Goal: Information Seeking & Learning: Learn about a topic

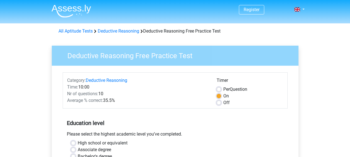
scroll to position [56, 0]
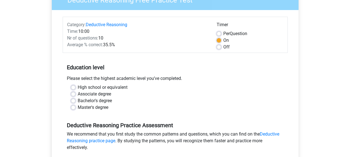
click at [78, 86] on label "High school or equivalent" at bounding box center [103, 87] width 50 height 7
click at [73, 86] on input "High school or equivalent" at bounding box center [73, 87] width 4 height 6
radio input "true"
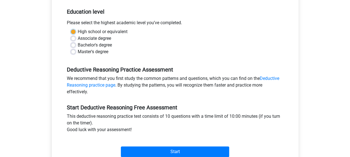
scroll to position [139, 0]
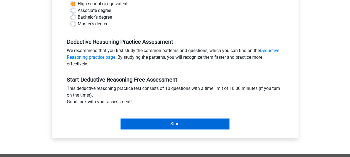
click at [182, 123] on input "Start" at bounding box center [175, 124] width 108 height 11
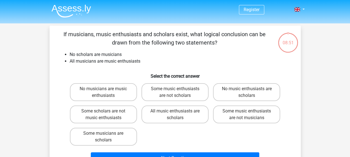
scroll to position [28, 0]
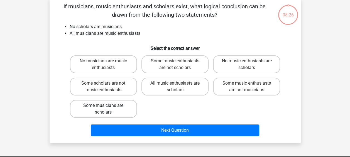
click at [129, 110] on label "Some musicians are scholars" at bounding box center [103, 109] width 67 height 18
click at [107, 109] on input "Some musicians are scholars" at bounding box center [105, 107] width 4 height 4
radio input "true"
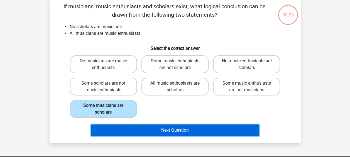
click at [169, 129] on button "Next Question" at bounding box center [175, 130] width 168 height 12
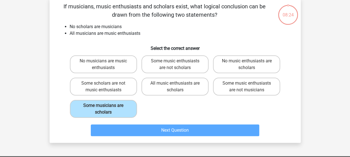
scroll to position [26, 0]
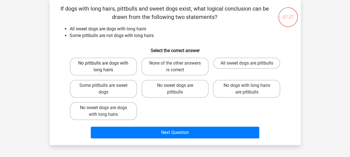
click at [115, 67] on label "No pittbulls are dogs with long hairs" at bounding box center [103, 67] width 67 height 18
click at [107, 67] on input "No pittbulls are dogs with long hairs" at bounding box center [105, 65] width 4 height 4
radio input "true"
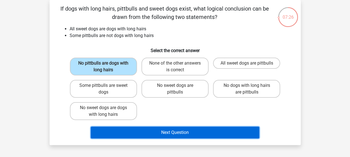
click at [172, 131] on button "Next Question" at bounding box center [175, 133] width 168 height 12
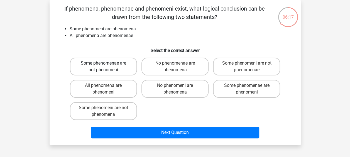
click at [121, 66] on label "Some phenomenae are not phenomeni" at bounding box center [103, 67] width 67 height 18
click at [107, 66] on input "Some phenomenae are not phenomeni" at bounding box center [105, 65] width 4 height 4
radio input "true"
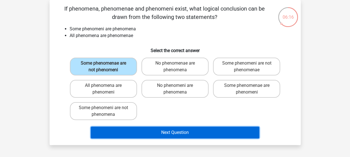
click at [180, 134] on button "Next Question" at bounding box center [175, 133] width 168 height 12
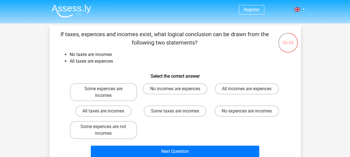
scroll to position [28, 0]
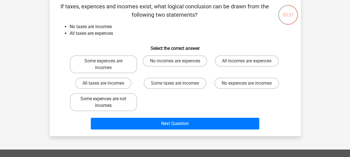
click at [102, 102] on label "Some expences are not incomes" at bounding box center [103, 102] width 67 height 18
click at [103, 102] on input "Some expences are not incomes" at bounding box center [105, 101] width 4 height 4
radio input "true"
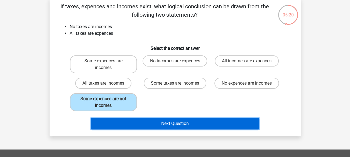
click at [177, 122] on button "Next Question" at bounding box center [175, 124] width 168 height 12
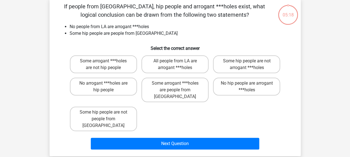
scroll to position [26, 0]
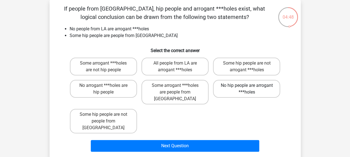
click at [238, 86] on label "No hip people are arrogant ***holes" at bounding box center [246, 89] width 67 height 18
click at [247, 86] on input "No hip people are arrogant ***holes" at bounding box center [249, 87] width 4 height 4
radio input "true"
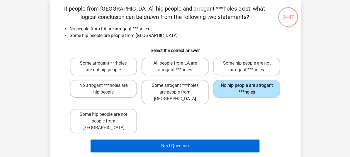
click at [203, 140] on button "Next Question" at bounding box center [175, 146] width 168 height 12
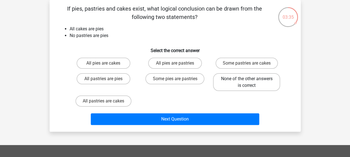
click at [232, 79] on label "None of the other answers is correct" at bounding box center [246, 82] width 67 height 18
click at [247, 79] on input "None of the other answers is correct" at bounding box center [249, 81] width 4 height 4
radio input "true"
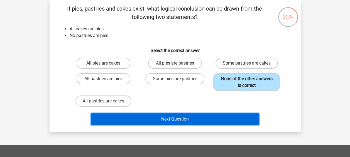
click at [229, 118] on button "Next Question" at bounding box center [175, 119] width 168 height 12
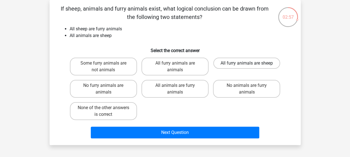
click at [232, 61] on label "All furry animals are sheep" at bounding box center [246, 63] width 67 height 11
click at [247, 63] on input "All furry animals are sheep" at bounding box center [249, 65] width 4 height 4
radio input "true"
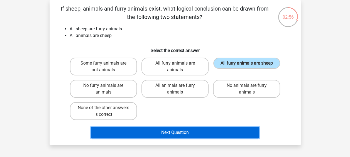
click at [199, 131] on button "Next Question" at bounding box center [175, 133] width 168 height 12
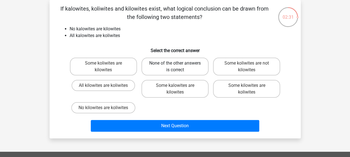
click at [170, 62] on label "None of the other answers is correct" at bounding box center [174, 67] width 67 height 18
click at [175, 63] on input "None of the other answers is correct" at bounding box center [177, 65] width 4 height 4
radio input "true"
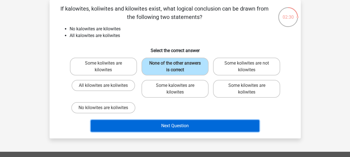
click at [182, 125] on button "Next Question" at bounding box center [175, 126] width 168 height 12
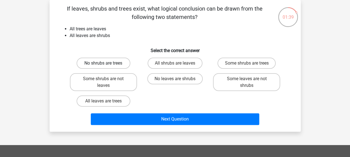
click at [101, 61] on label "No shrubs are trees" at bounding box center [104, 63] width 54 height 11
click at [103, 63] on input "No shrubs are trees" at bounding box center [105, 65] width 4 height 4
radio input "true"
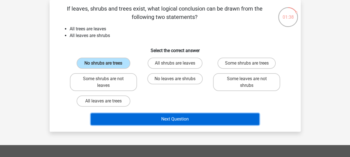
click at [178, 120] on button "Next Question" at bounding box center [175, 119] width 168 height 12
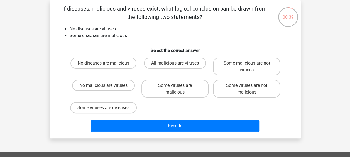
click at [104, 86] on input "No malicious are viruses" at bounding box center [105, 87] width 4 height 4
radio input "true"
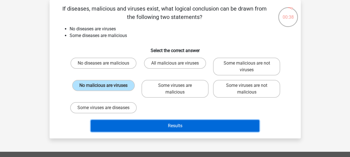
click at [169, 132] on button "Results" at bounding box center [175, 126] width 168 height 12
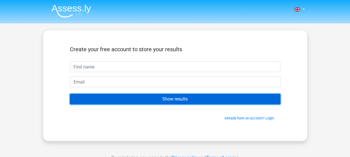
click at [193, 99] on input "Show results" at bounding box center [175, 99] width 210 height 11
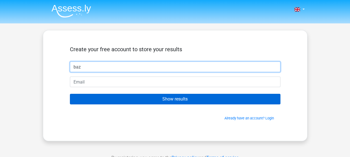
type input "baz"
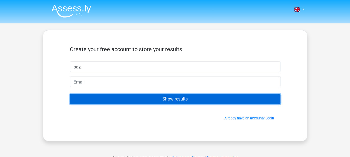
click at [161, 96] on input "Show results" at bounding box center [175, 99] width 210 height 11
